Goal: Information Seeking & Learning: Learn about a topic

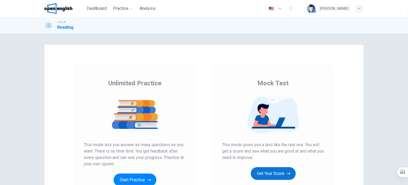
click at [264, 176] on button "Get Your Score" at bounding box center [273, 173] width 45 height 13
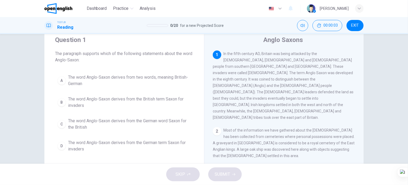
scroll to position [27, 0]
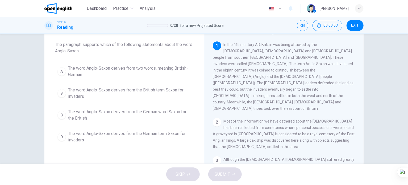
click at [144, 71] on span "The word Anglo-Saxon derives from two words, meaning British-German" at bounding box center [129, 71] width 123 height 13
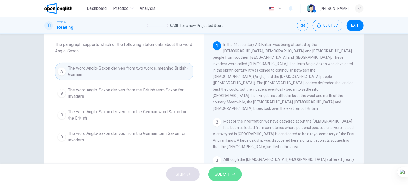
click at [225, 172] on span "SUBMIT" at bounding box center [222, 174] width 15 height 7
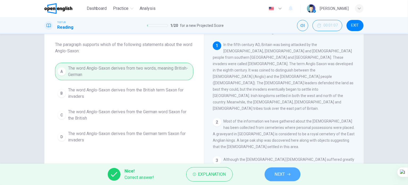
click at [273, 175] on button "NEXT" at bounding box center [283, 175] width 36 height 14
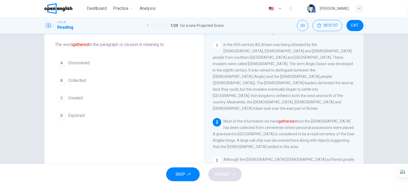
scroll to position [59, 0]
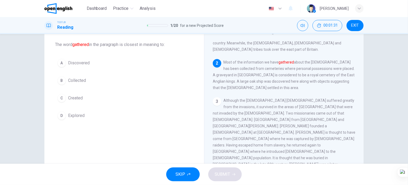
click at [82, 78] on span "Collected" at bounding box center [77, 80] width 18 height 6
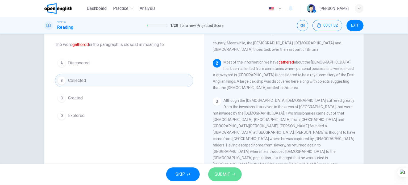
click at [220, 175] on span "SUBMIT" at bounding box center [222, 174] width 15 height 7
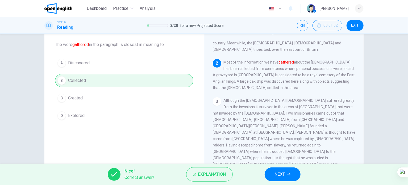
click at [286, 173] on button "NEXT" at bounding box center [283, 175] width 36 height 14
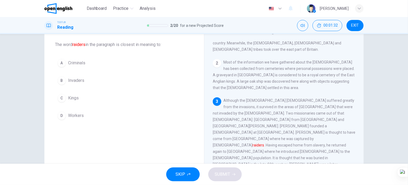
scroll to position [98, 0]
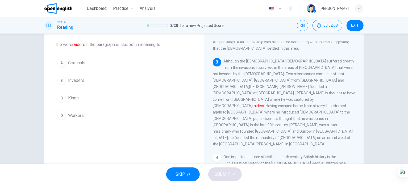
click at [82, 81] on span "Invaders" at bounding box center [76, 80] width 16 height 6
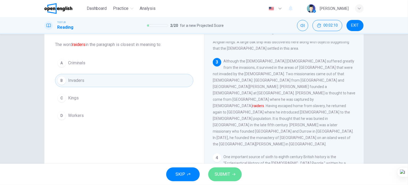
click at [218, 175] on span "SUBMIT" at bounding box center [222, 174] width 15 height 7
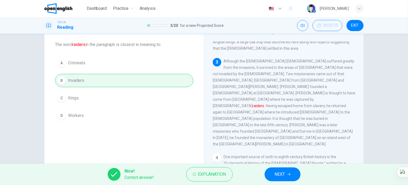
click at [287, 173] on button "NEXT" at bounding box center [283, 175] width 36 height 14
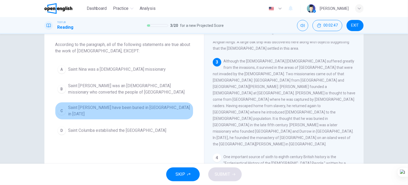
click at [108, 111] on span "Saint Patrick may have been buried in Country Down in 590 AD" at bounding box center [129, 111] width 123 height 13
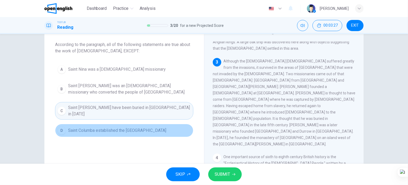
click at [105, 127] on span "Saint Columba established the Ionan monastery" at bounding box center [117, 130] width 98 height 6
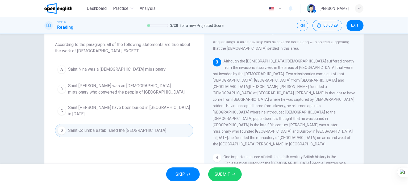
click at [222, 167] on div "SKIP SUBMIT" at bounding box center [204, 174] width 408 height 21
click at [225, 173] on span "SUBMIT" at bounding box center [222, 174] width 15 height 7
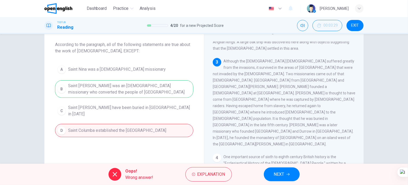
click at [284, 179] on button "NEXT" at bounding box center [282, 175] width 36 height 14
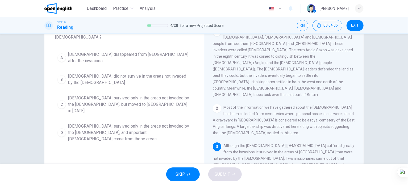
scroll to position [50, 0]
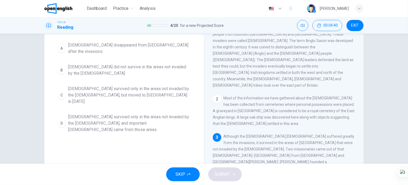
click at [103, 114] on span "Christianity survived only in the areas not invaded by the Anglo-Saxons, and im…" at bounding box center [129, 123] width 123 height 19
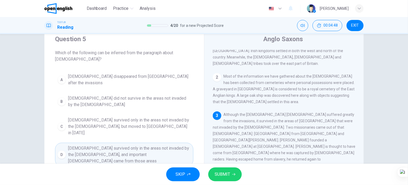
scroll to position [27, 0]
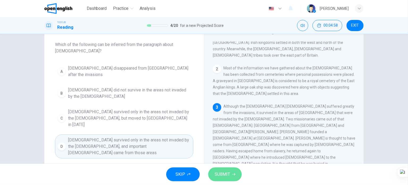
click at [218, 176] on span "SUBMIT" at bounding box center [222, 174] width 15 height 7
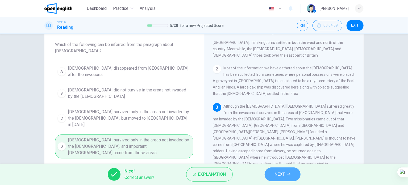
click at [283, 174] on span "NEXT" at bounding box center [280, 174] width 10 height 7
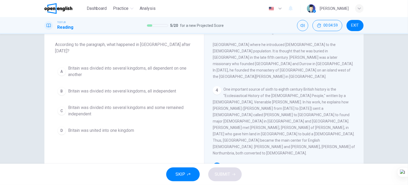
scroll to position [170, 0]
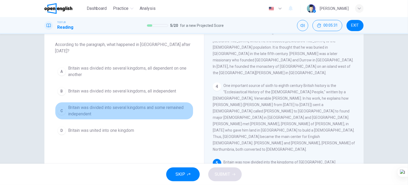
click at [102, 105] on span "Britain was divided into several kingdoms and some remained independent" at bounding box center [129, 111] width 123 height 13
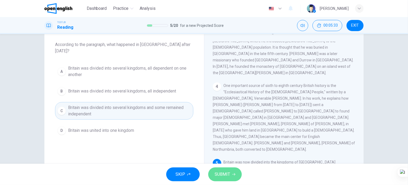
click at [228, 175] on span "SUBMIT" at bounding box center [222, 174] width 15 height 7
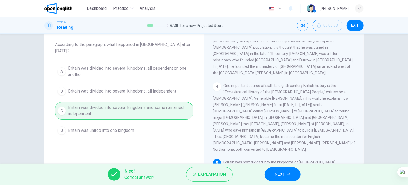
click at [283, 177] on span "NEXT" at bounding box center [280, 174] width 10 height 7
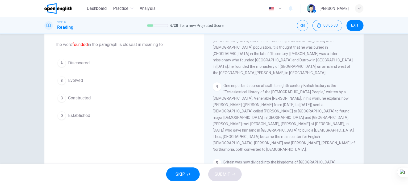
scroll to position [221, 0]
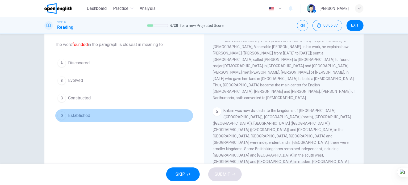
click at [82, 120] on button "D Established" at bounding box center [124, 115] width 138 height 13
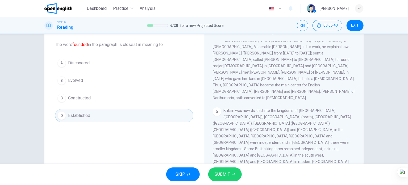
click at [236, 180] on button "SUBMIT" at bounding box center [225, 175] width 34 height 14
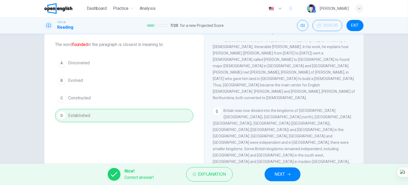
click at [289, 177] on button "NEXT" at bounding box center [283, 175] width 36 height 14
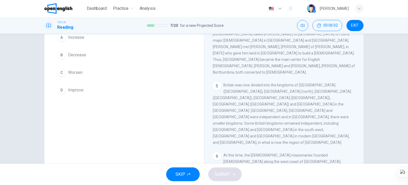
scroll to position [23, 0]
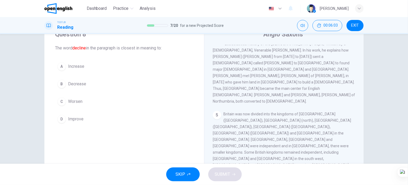
click at [79, 120] on span "Improve" at bounding box center [75, 119] width 15 height 6
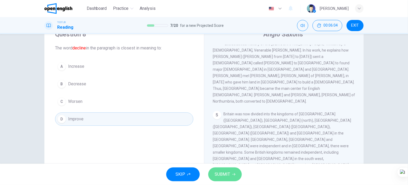
click at [220, 177] on span "SUBMIT" at bounding box center [222, 174] width 15 height 7
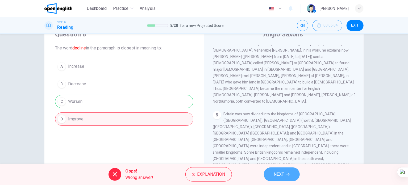
click at [277, 175] on span "NEXT" at bounding box center [279, 174] width 10 height 7
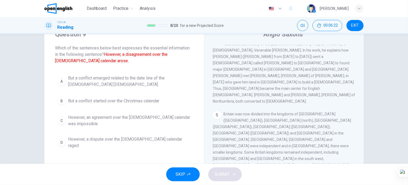
click at [119, 125] on span "However, an agreement over the Christian calendar was impossible" at bounding box center [129, 120] width 123 height 13
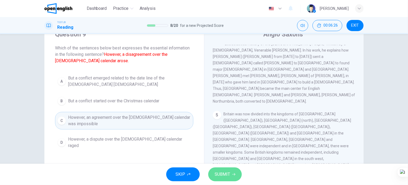
click at [226, 173] on span "SUBMIT" at bounding box center [222, 174] width 15 height 7
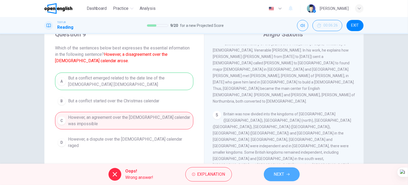
click at [270, 172] on button "NEXT" at bounding box center [282, 175] width 36 height 14
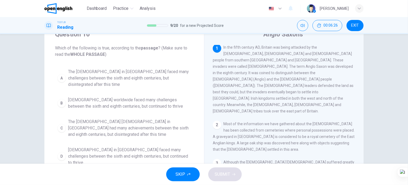
scroll to position [0, 0]
click at [136, 97] on span "The Christian church worldwide faced many challenges between the sixth and eigh…" at bounding box center [129, 103] width 123 height 13
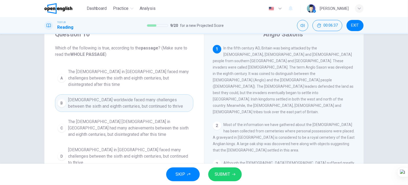
click at [226, 176] on span "SUBMIT" at bounding box center [222, 174] width 15 height 7
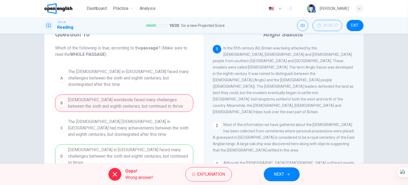
click at [280, 173] on span "NEXT" at bounding box center [279, 174] width 10 height 7
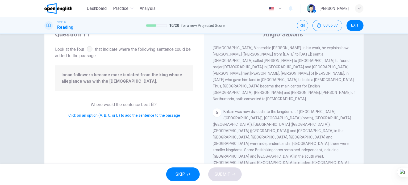
scroll to position [226, 0]
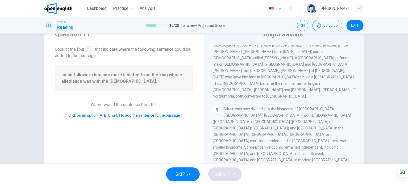
click at [235, 176] on button "SUBMIT" at bounding box center [225, 175] width 34 height 14
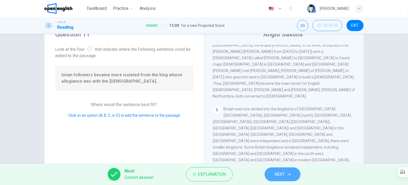
click at [276, 176] on span "NEXT" at bounding box center [280, 174] width 10 height 7
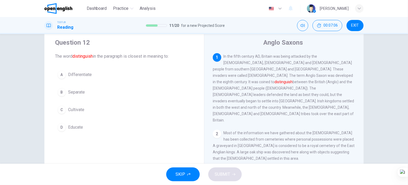
scroll to position [27, 0]
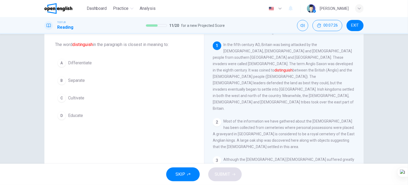
click at [79, 98] on span "Cultivate" at bounding box center [76, 98] width 16 height 6
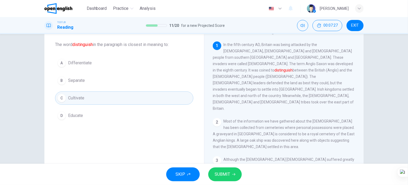
click at [224, 176] on span "SUBMIT" at bounding box center [222, 174] width 15 height 7
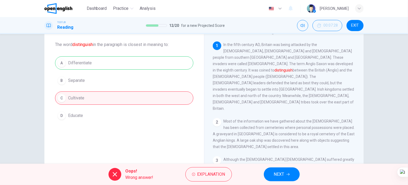
click at [266, 176] on button "NEXT" at bounding box center [282, 175] width 36 height 14
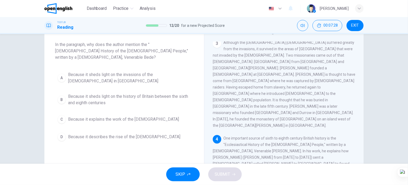
scroll to position [117, 0]
click at [116, 93] on span "Because it sheds light on the history of Britain between the sixth and eighth c…" at bounding box center [129, 99] width 123 height 13
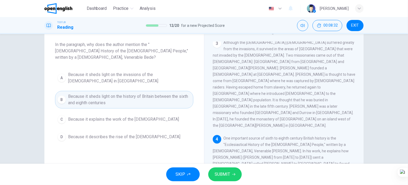
click at [218, 169] on button "SUBMIT" at bounding box center [225, 175] width 34 height 14
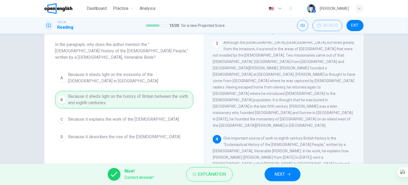
drag, startPoint x: 277, startPoint y: 174, endPoint x: 257, endPoint y: 166, distance: 21.3
click at [277, 174] on span "NEXT" at bounding box center [280, 174] width 10 height 7
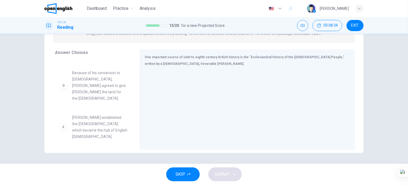
scroll to position [131, 0]
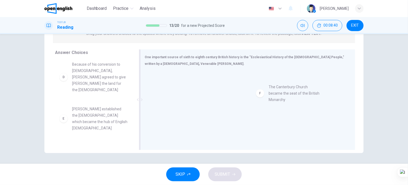
drag, startPoint x: 97, startPoint y: 130, endPoint x: 298, endPoint y: 94, distance: 204.2
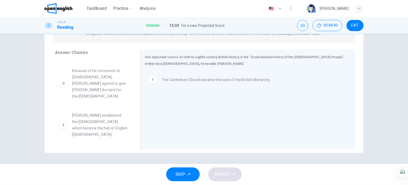
scroll to position [99, 0]
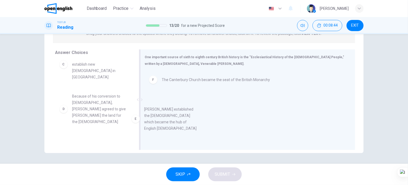
drag, startPoint x: 94, startPoint y: 122, endPoint x: 234, endPoint y: 106, distance: 141.1
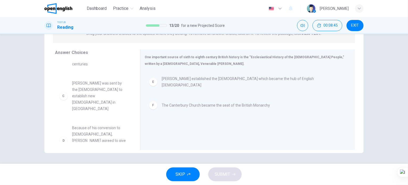
scroll to position [61, 0]
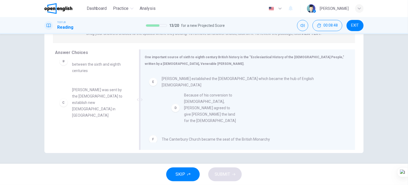
drag, startPoint x: 107, startPoint y: 127, endPoint x: 221, endPoint y: 109, distance: 115.6
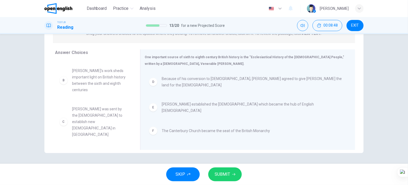
scroll to position [22, 0]
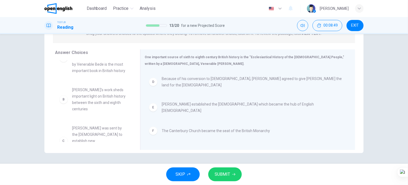
click at [219, 174] on span "SUBMIT" at bounding box center [222, 174] width 15 height 7
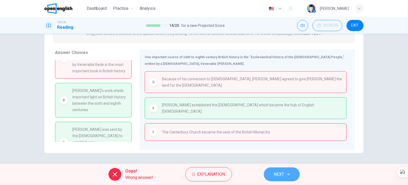
click at [271, 173] on button "NEXT" at bounding box center [282, 175] width 36 height 14
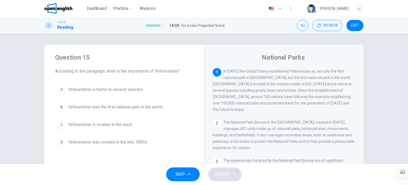
click at [123, 109] on span "Yellowstone was the first national park in the world" at bounding box center [115, 107] width 94 height 6
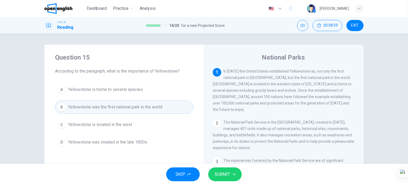
click at [222, 176] on span "SUBMIT" at bounding box center [222, 174] width 15 height 7
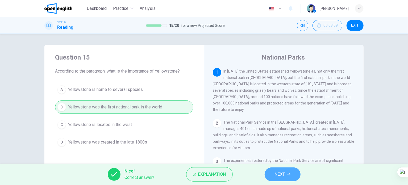
drag, startPoint x: 297, startPoint y: 171, endPoint x: 293, endPoint y: 172, distance: 4.0
click at [296, 172] on button "NEXT" at bounding box center [283, 175] width 36 height 14
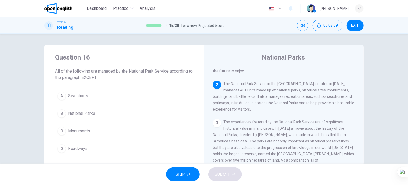
scroll to position [46, 0]
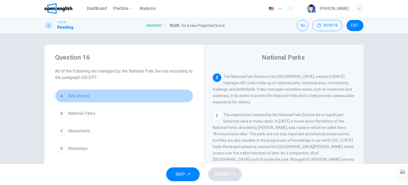
click at [80, 99] on span "Sea shores" at bounding box center [78, 96] width 21 height 6
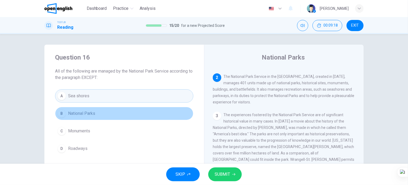
click at [81, 114] on span "National Parks" at bounding box center [81, 113] width 27 height 6
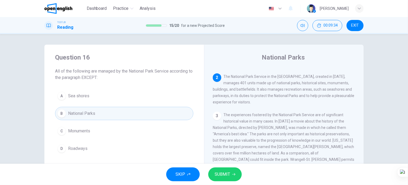
click at [84, 148] on span "Roadways" at bounding box center [77, 149] width 19 height 6
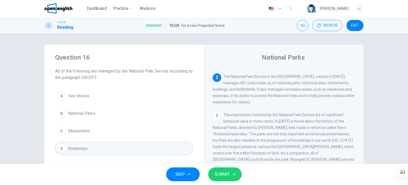
click at [224, 176] on span "SUBMIT" at bounding box center [222, 174] width 15 height 7
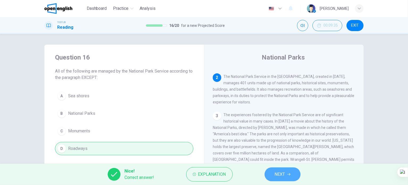
click at [277, 173] on span "NEXT" at bounding box center [280, 174] width 10 height 7
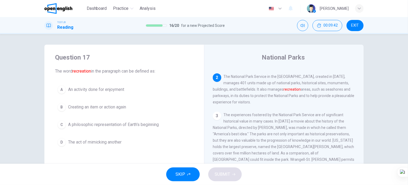
click at [113, 106] on span "Creating an item or action again" at bounding box center [97, 107] width 58 height 6
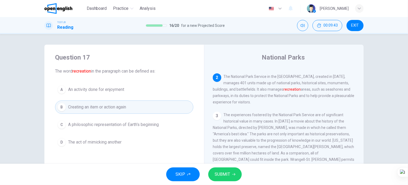
click at [223, 173] on span "SUBMIT" at bounding box center [222, 174] width 15 height 7
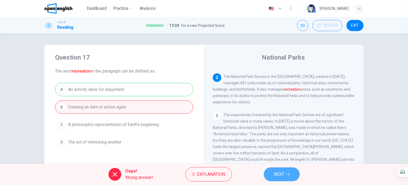
click at [276, 178] on span "NEXT" at bounding box center [279, 174] width 10 height 7
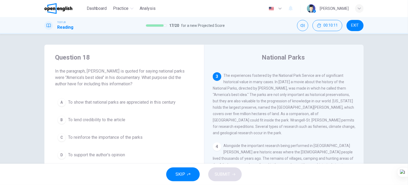
scroll to position [27, 0]
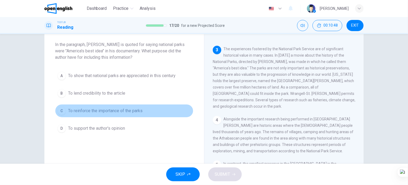
drag, startPoint x: 90, startPoint y: 106, endPoint x: 108, endPoint y: 121, distance: 23.8
click at [90, 106] on button "C To reinforce the importance of the parks" at bounding box center [124, 110] width 138 height 13
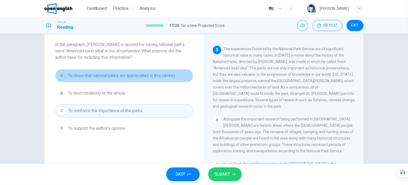
click at [98, 76] on span "To show that national parks are appreciated in this century" at bounding box center [121, 76] width 107 height 6
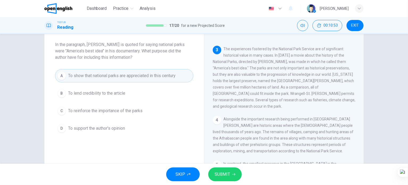
click at [231, 174] on button "SUBMIT" at bounding box center [225, 175] width 34 height 14
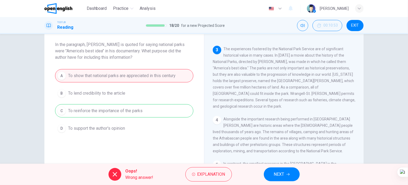
click at [271, 175] on button "NEXT" at bounding box center [282, 175] width 36 height 14
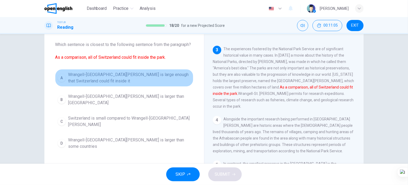
click at [104, 75] on span "Wrangell-St. Elias National Park is large enough that Switzerland could fit ins…" at bounding box center [129, 78] width 123 height 13
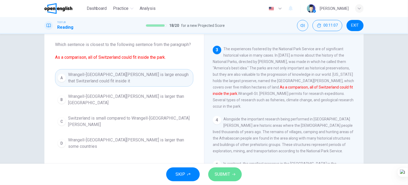
click at [221, 178] on button "SUBMIT" at bounding box center [225, 175] width 34 height 14
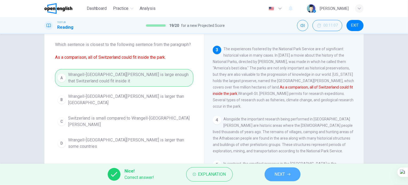
click at [276, 177] on span "NEXT" at bounding box center [280, 174] width 10 height 7
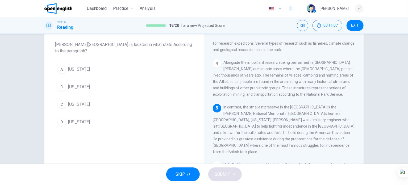
scroll to position [150, 0]
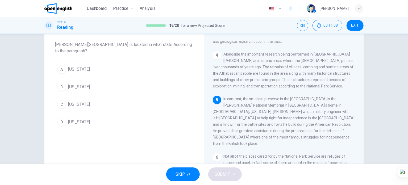
click at [88, 71] on span "Pennsylvania" at bounding box center [79, 69] width 22 height 6
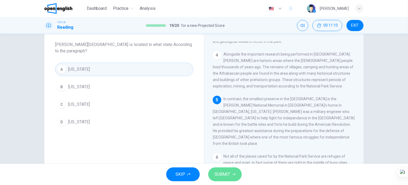
click at [226, 175] on span "SUBMIT" at bounding box center [222, 174] width 15 height 7
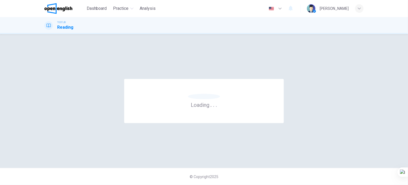
scroll to position [0, 0]
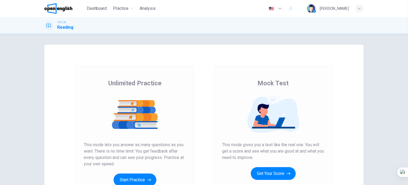
click at [280, 175] on button "Get Your Score" at bounding box center [273, 173] width 45 height 13
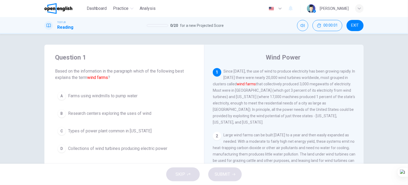
click at [354, 26] on span "EXIT" at bounding box center [355, 25] width 8 height 4
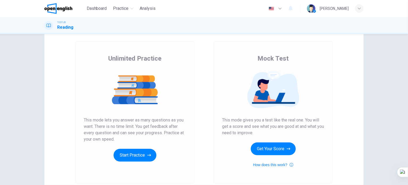
scroll to position [53, 0]
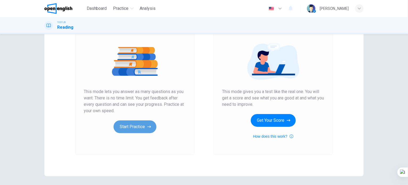
click at [137, 129] on button "Start Practice" at bounding box center [135, 127] width 43 height 13
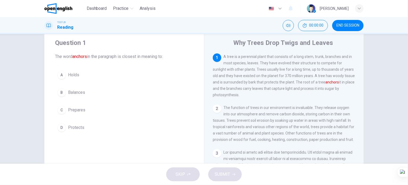
scroll to position [27, 0]
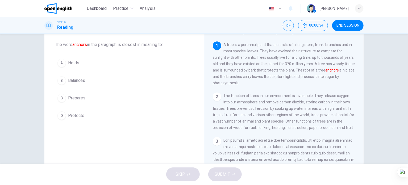
click at [83, 116] on button "D Protects" at bounding box center [124, 115] width 138 height 13
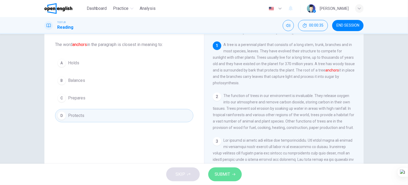
click at [223, 177] on span "SUBMIT" at bounding box center [222, 174] width 15 height 7
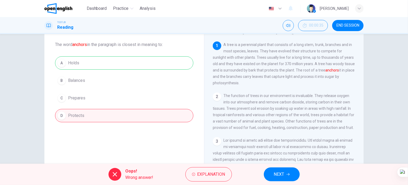
click at [271, 172] on button "NEXT" at bounding box center [282, 175] width 36 height 14
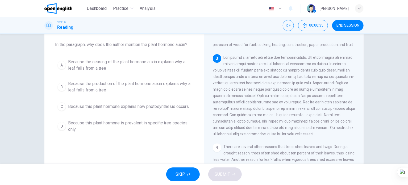
scroll to position [84, 0]
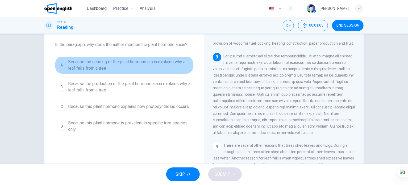
click at [113, 65] on span "Because the ceasing of the plant hormone auxin explains why a leaf falls from a…" at bounding box center [129, 65] width 123 height 13
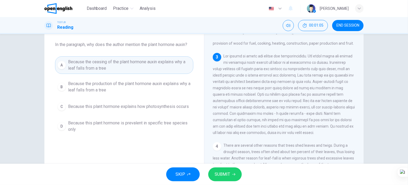
click at [134, 90] on span "Because the production of the plant hormone auxin explains why a leaf falls fro…" at bounding box center [129, 87] width 123 height 13
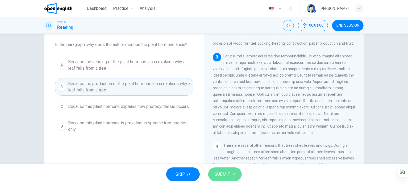
click at [225, 173] on span "SUBMIT" at bounding box center [222, 174] width 15 height 7
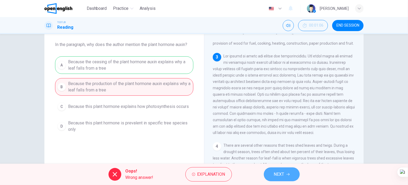
drag, startPoint x: 276, startPoint y: 179, endPoint x: 271, endPoint y: 176, distance: 6.5
click at [276, 178] on button "NEXT" at bounding box center [282, 175] width 36 height 14
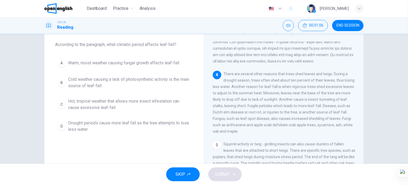
scroll to position [157, 0]
click at [118, 78] on span "Cold weather causing a lack of photosynthetic activity is the main source of le…" at bounding box center [129, 82] width 123 height 13
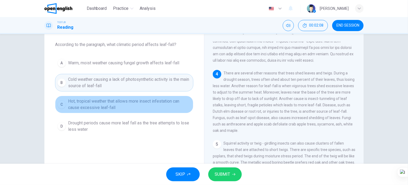
click at [159, 101] on span "Hot, tropical weather that allows more insect infestation can cause excessive l…" at bounding box center [129, 104] width 123 height 13
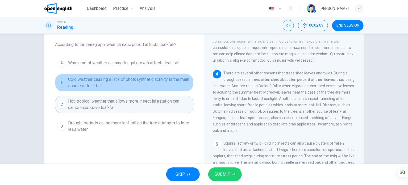
click at [162, 82] on span "Cold weather causing a lack of photosynthetic activity is the main source of le…" at bounding box center [129, 82] width 123 height 13
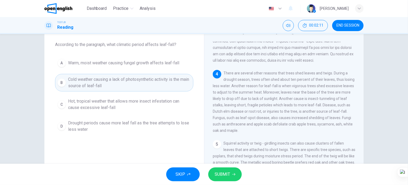
click at [220, 176] on span "SUBMIT" at bounding box center [222, 174] width 15 height 7
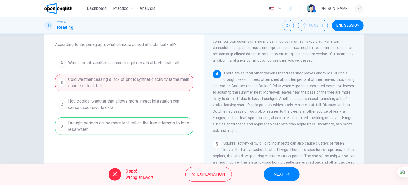
click at [263, 173] on div "Oops! Wrong answer! Explanation NEXT" at bounding box center [204, 174] width 408 height 21
click at [270, 174] on button "NEXT" at bounding box center [282, 175] width 36 height 14
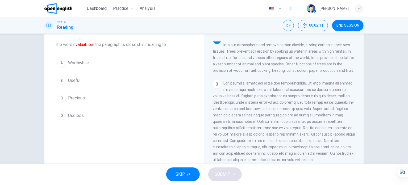
scroll to position [52, 0]
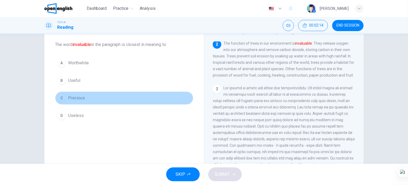
click at [84, 100] on button "C Precious" at bounding box center [124, 98] width 138 height 13
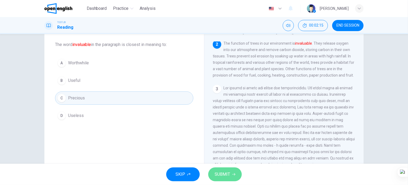
click at [227, 172] on span "SUBMIT" at bounding box center [222, 174] width 15 height 7
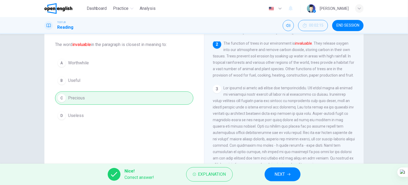
click at [228, 171] on button "Explanation" at bounding box center [209, 174] width 47 height 14
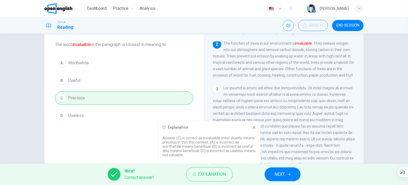
click at [276, 174] on span "NEXT" at bounding box center [280, 174] width 10 height 7
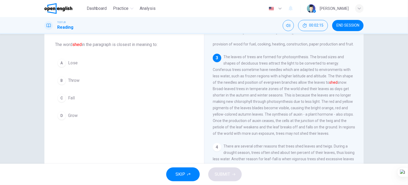
scroll to position [84, 0]
click at [76, 99] on button "C Fall" at bounding box center [124, 98] width 138 height 13
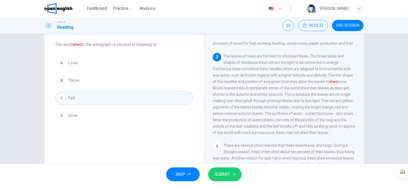
click at [76, 116] on span "Grow" at bounding box center [73, 116] width 10 height 6
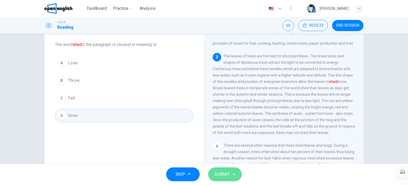
click at [216, 171] on span "SUBMIT" at bounding box center [222, 174] width 15 height 7
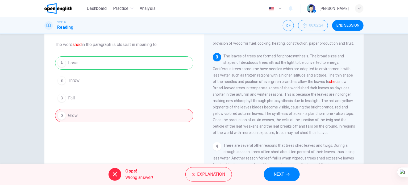
click at [269, 175] on button "NEXT" at bounding box center [282, 175] width 36 height 14
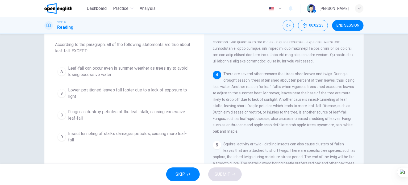
scroll to position [157, 0]
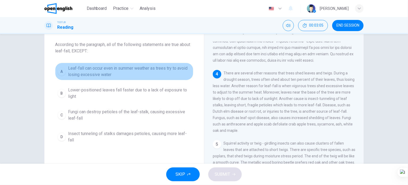
click at [120, 71] on span "Leaf-fall can occur even in summer weather as trees try to avoid losing excessi…" at bounding box center [129, 71] width 123 height 13
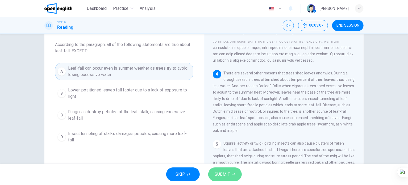
click at [229, 174] on span "SUBMIT" at bounding box center [222, 174] width 15 height 7
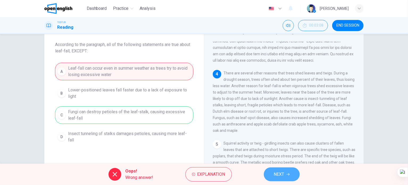
click at [268, 173] on button "NEXT" at bounding box center [282, 175] width 36 height 14
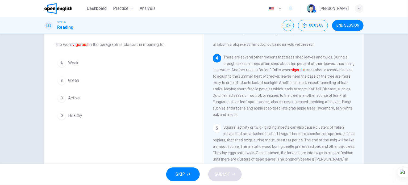
scroll to position [182, 0]
click at [72, 79] on span "Green" at bounding box center [73, 80] width 11 height 6
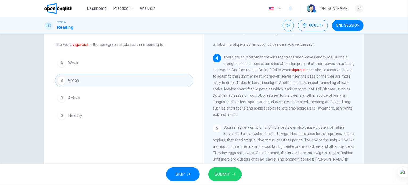
click at [226, 172] on span "SUBMIT" at bounding box center [222, 174] width 15 height 7
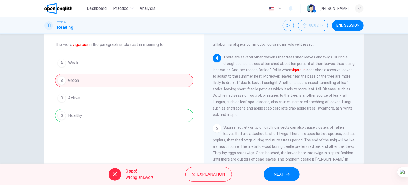
click at [271, 175] on button "NEXT" at bounding box center [282, 175] width 36 height 14
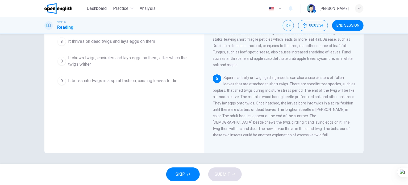
scroll to position [23, 0]
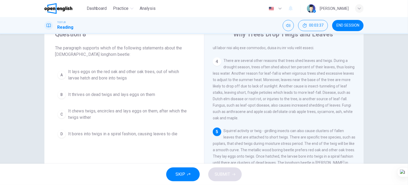
click at [340, 26] on span "END SESSION" at bounding box center [348, 25] width 23 height 4
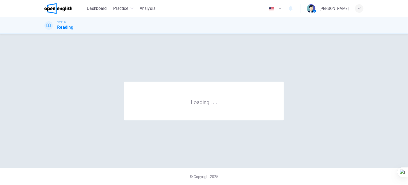
scroll to position [0, 0]
